Goal: Information Seeking & Learning: Find specific fact

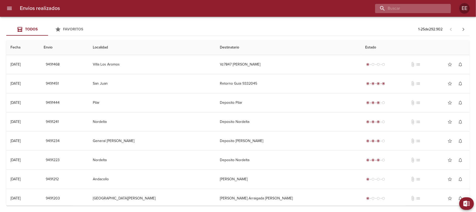
click at [421, 9] on input "buscar" at bounding box center [408, 8] width 67 height 9
type input "[PERSON_NAME]"
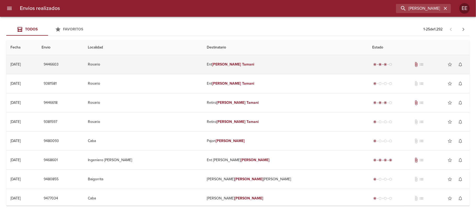
click at [244, 63] on em "Tamani" at bounding box center [248, 64] width 12 height 4
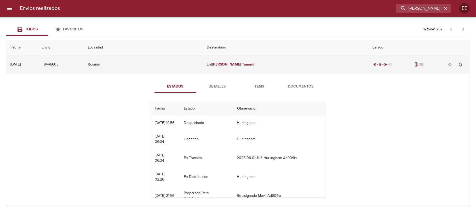
click at [244, 63] on em "Tamani" at bounding box center [248, 64] width 12 height 4
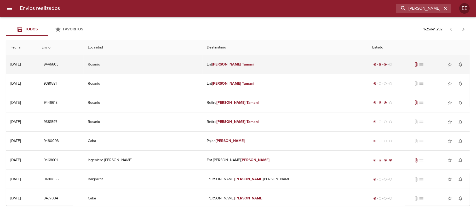
click at [248, 65] on em "Tamani" at bounding box center [248, 64] width 12 height 4
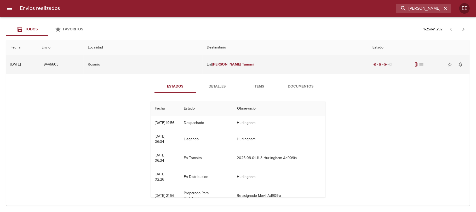
click at [245, 61] on td "Ent [PERSON_NAME]" at bounding box center [286, 64] width 166 height 19
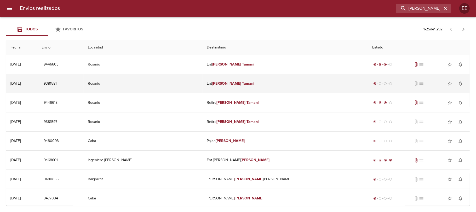
click at [242, 83] on em "Tamani" at bounding box center [248, 83] width 12 height 4
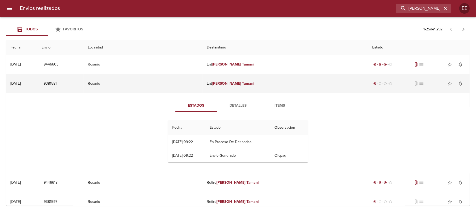
click at [242, 83] on em "Tamani" at bounding box center [248, 83] width 12 height 4
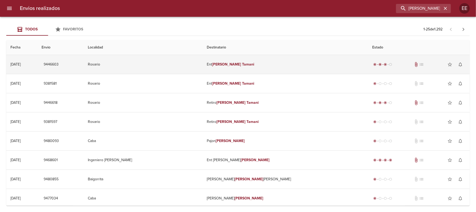
click at [242, 65] on em "Tamani" at bounding box center [248, 64] width 12 height 4
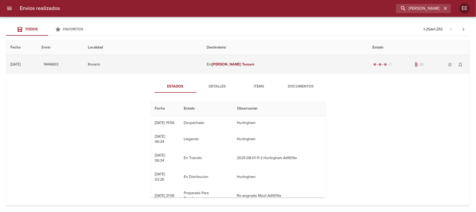
click at [245, 64] on em "Tamani" at bounding box center [248, 64] width 12 height 4
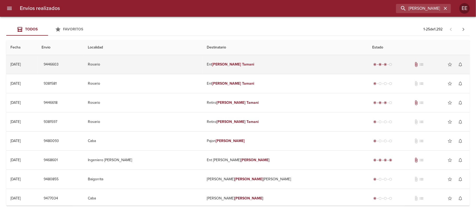
click at [245, 64] on em "Tamani" at bounding box center [248, 64] width 12 height 4
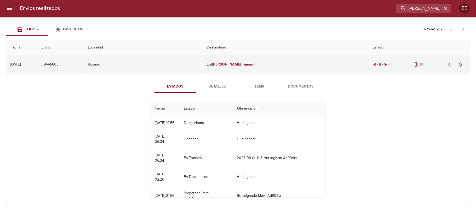
click at [242, 62] on em "Tamani" at bounding box center [248, 64] width 12 height 4
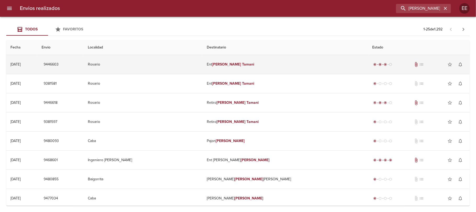
click at [247, 64] on em "Tamani" at bounding box center [248, 64] width 12 height 4
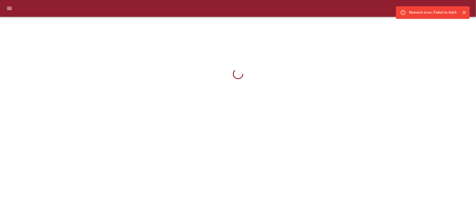
click at [466, 13] on icon "Cerrar" at bounding box center [464, 12] width 5 height 5
